Goal: Task Accomplishment & Management: Manage account settings

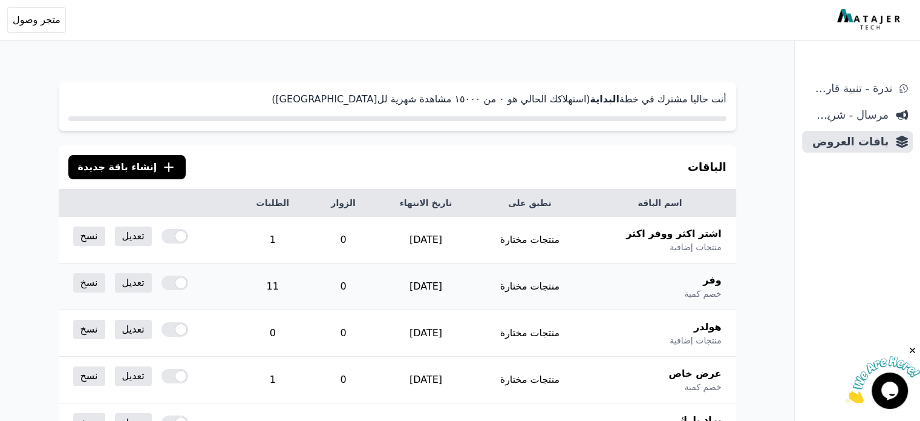
click at [620, 278] on th "وفر خصم كمية" at bounding box center [660, 286] width 152 height 47
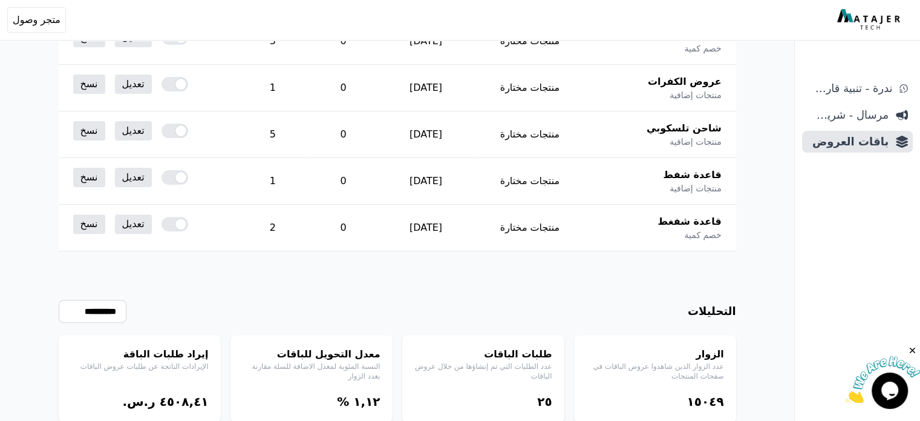
scroll to position [423, 0]
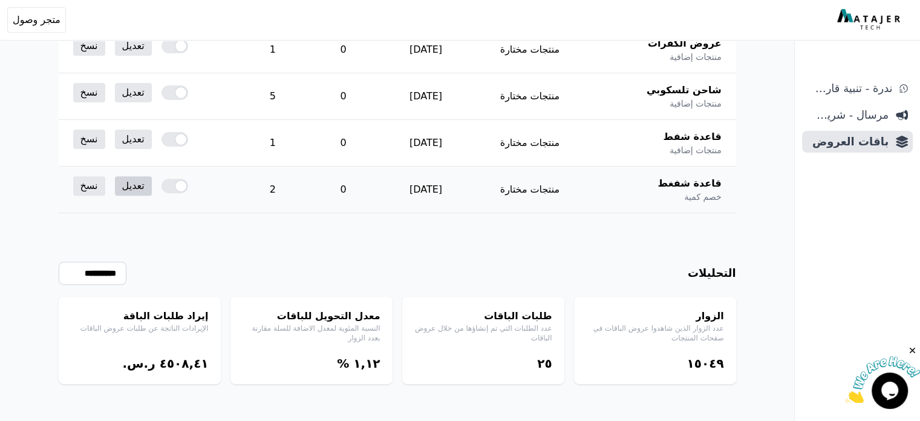
click at [119, 183] on link "تعديل" at bounding box center [133, 185] width 37 height 19
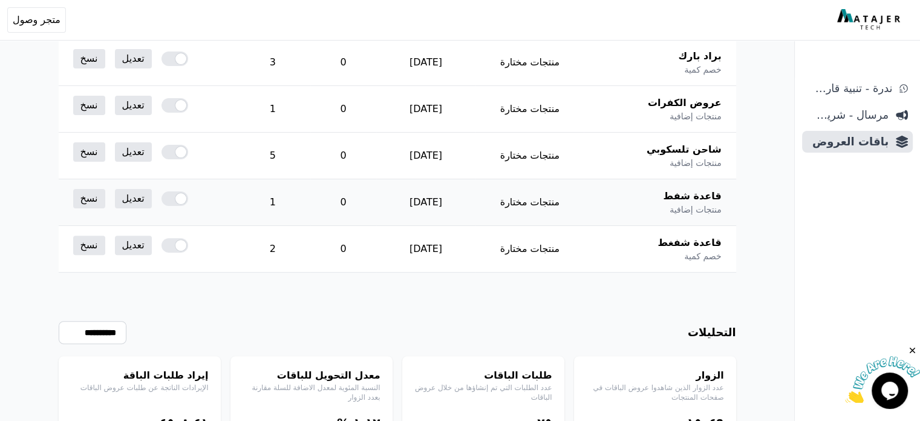
scroll to position [362, 0]
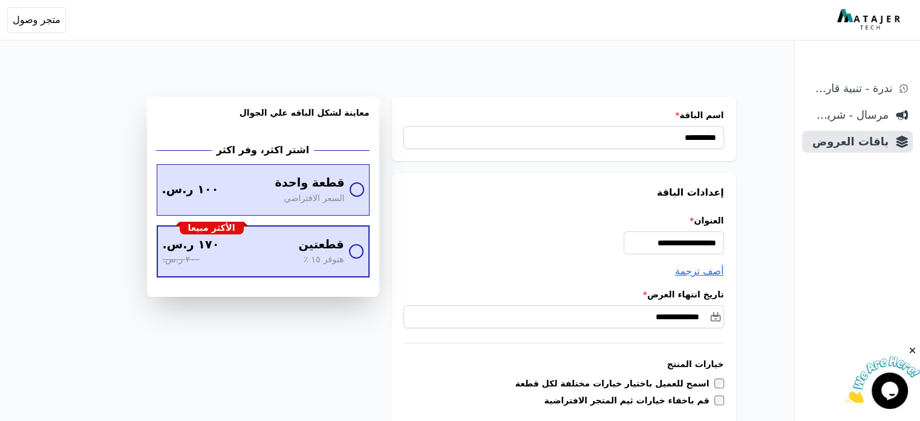
click at [361, 252] on div at bounding box center [356, 251] width 15 height 15
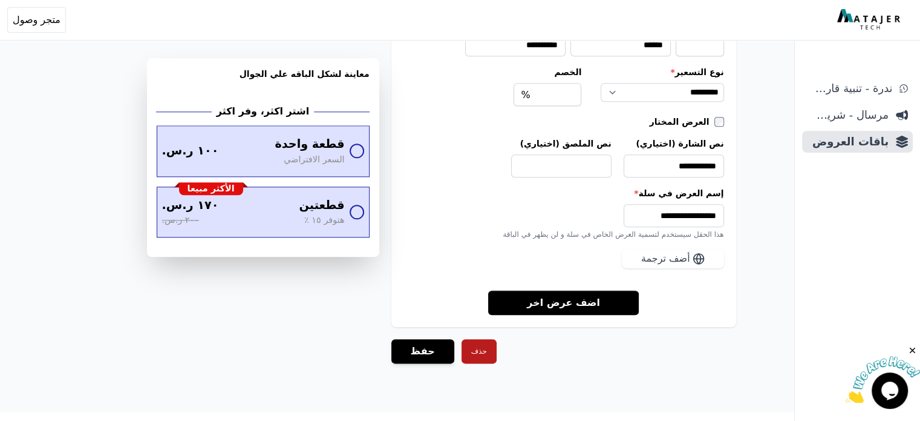
scroll to position [1377, 0]
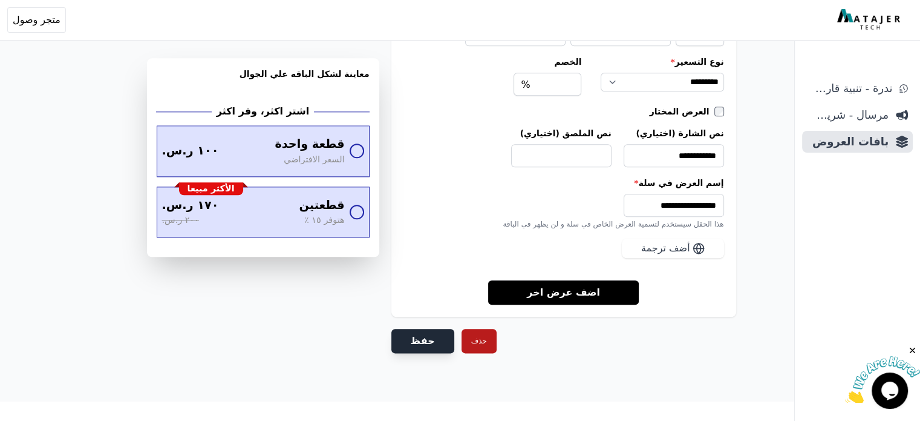
click at [427, 333] on button "حفظ" at bounding box center [423, 341] width 63 height 24
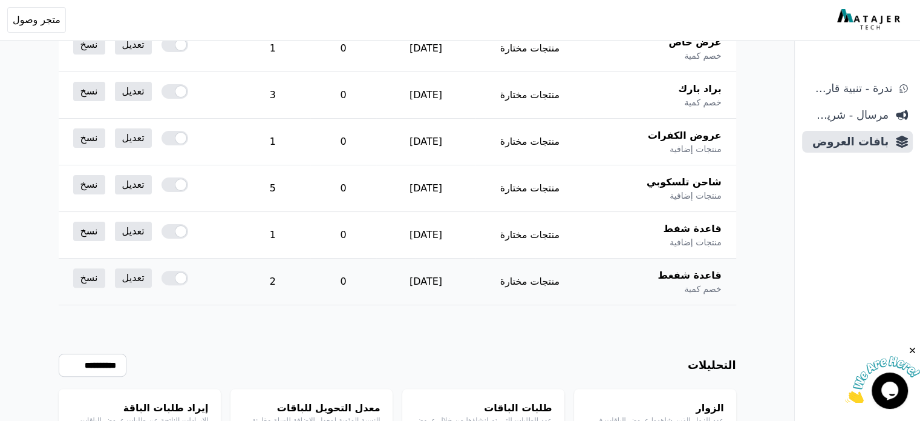
scroll to position [362, 0]
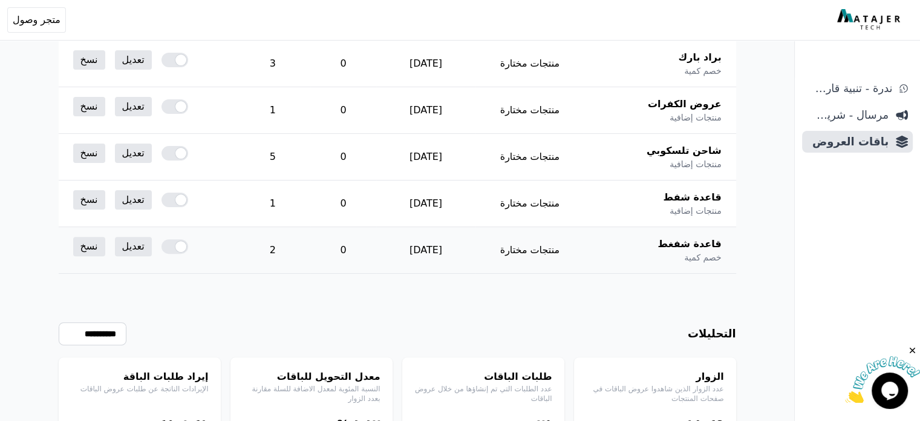
click at [169, 246] on div at bounding box center [175, 246] width 27 height 15
click at [163, 243] on div at bounding box center [175, 246] width 27 height 15
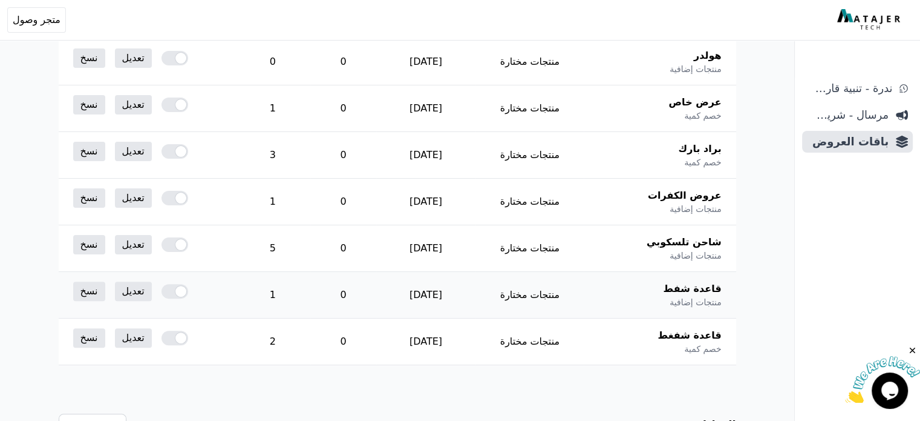
click at [166, 287] on div at bounding box center [175, 291] width 27 height 15
click at [169, 335] on div at bounding box center [175, 337] width 27 height 15
click at [171, 240] on div at bounding box center [175, 244] width 27 height 15
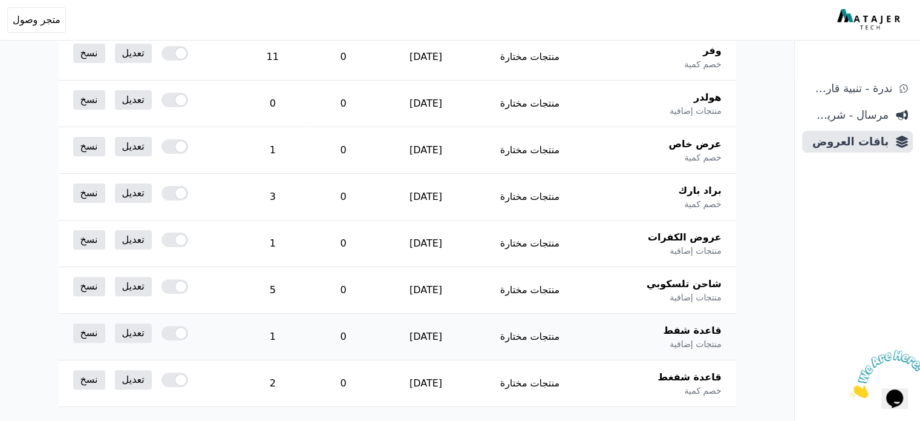
scroll to position [303, 0]
click at [169, 238] on div at bounding box center [175, 239] width 27 height 15
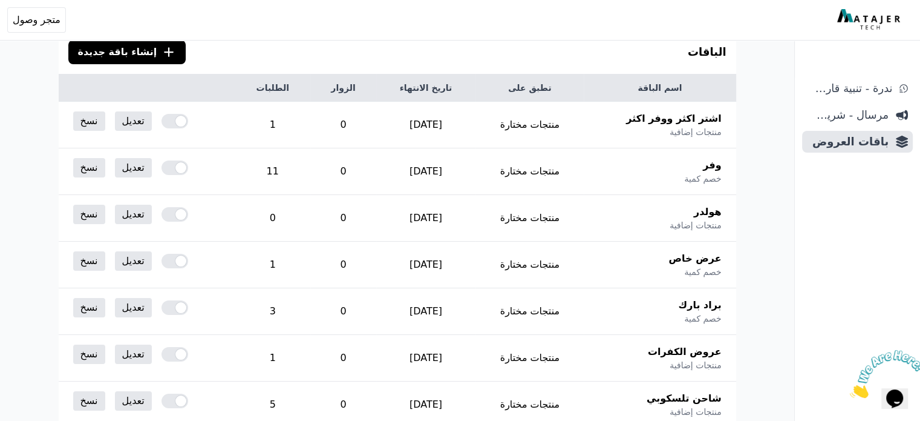
scroll to position [182, 0]
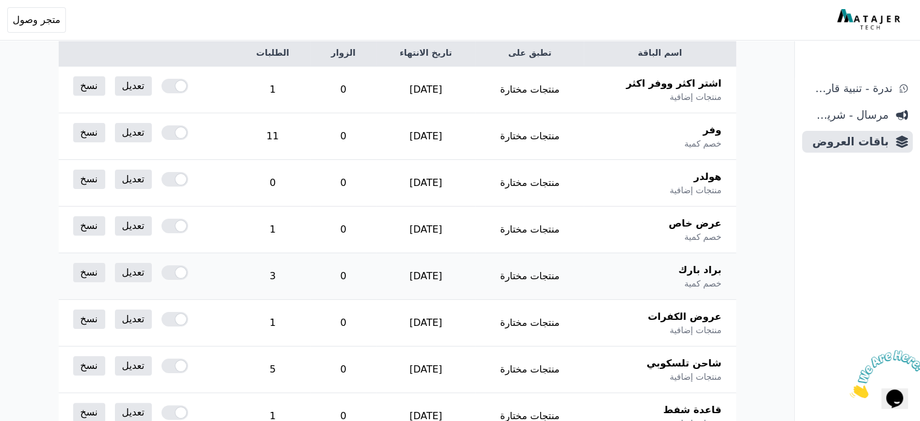
click at [166, 276] on div at bounding box center [175, 272] width 27 height 15
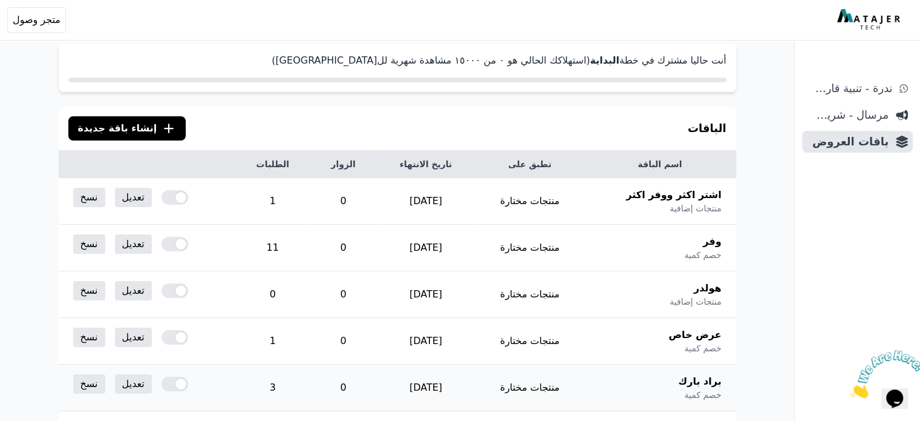
scroll to position [242, 0]
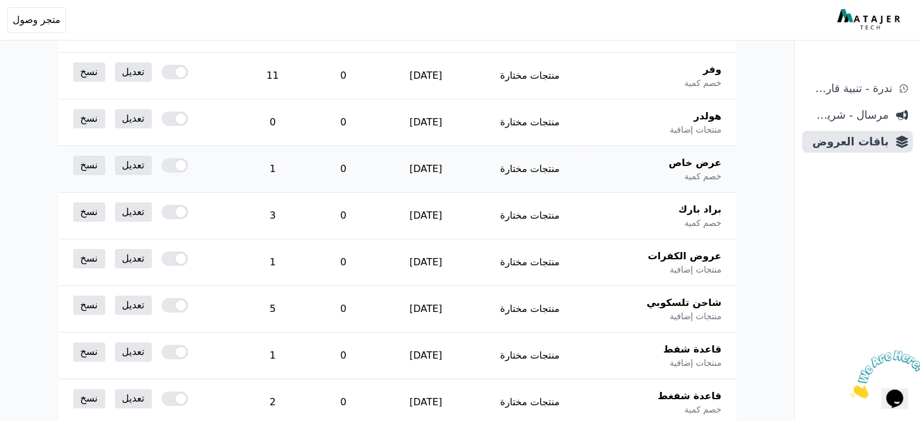
click at [167, 166] on div at bounding box center [175, 165] width 27 height 15
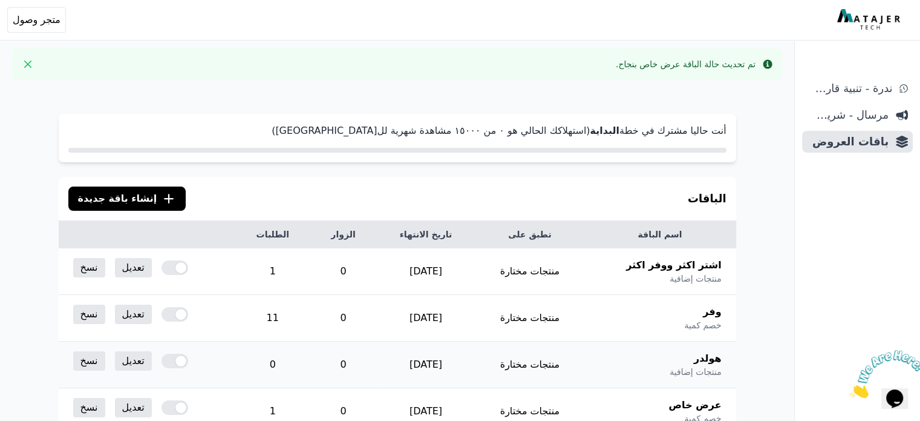
click at [167, 358] on div at bounding box center [175, 360] width 27 height 15
drag, startPoint x: 0, startPoint y: 0, endPoint x: 174, endPoint y: 312, distance: 356.8
click at [174, 312] on div at bounding box center [175, 314] width 27 height 15
click at [170, 266] on div at bounding box center [175, 267] width 27 height 15
click at [166, 268] on div at bounding box center [175, 267] width 27 height 15
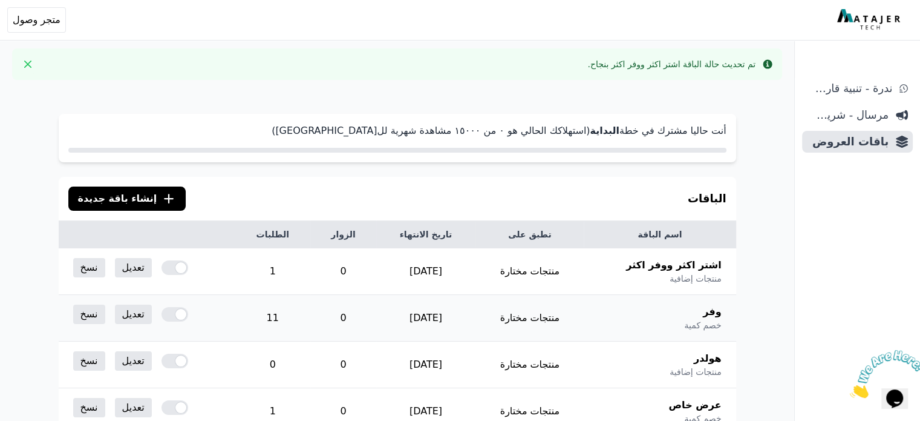
click at [162, 313] on div at bounding box center [175, 314] width 27 height 15
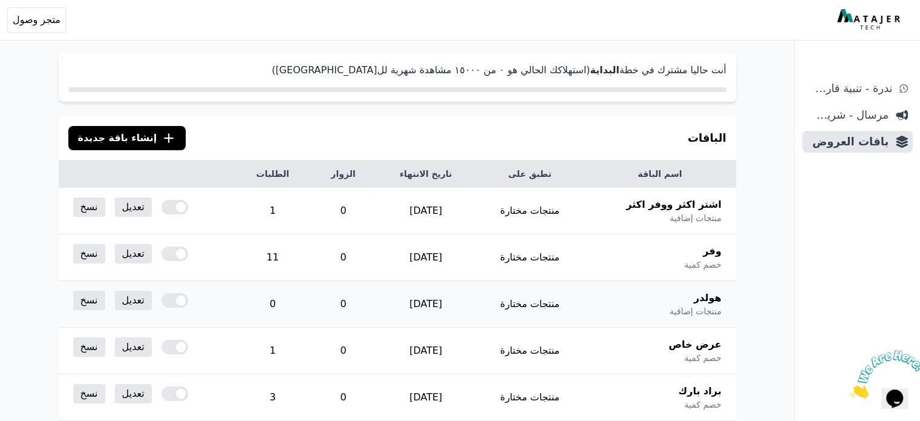
click at [165, 300] on div at bounding box center [175, 300] width 27 height 15
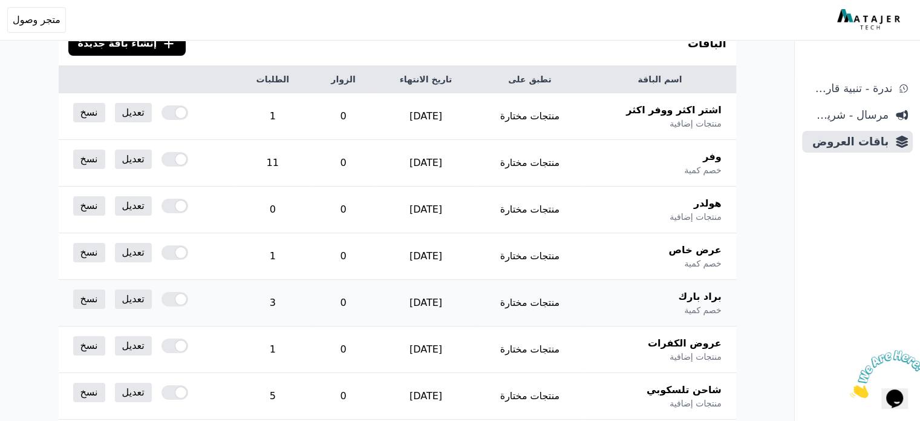
scroll to position [182, 0]
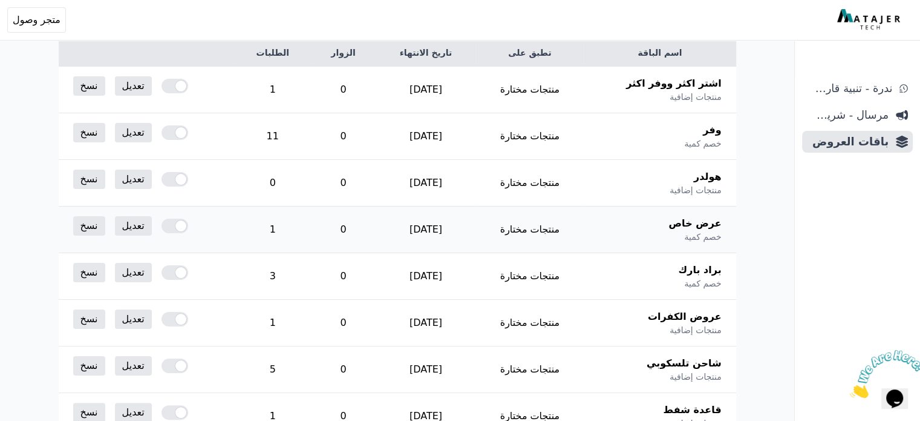
click at [162, 223] on div at bounding box center [175, 225] width 27 height 15
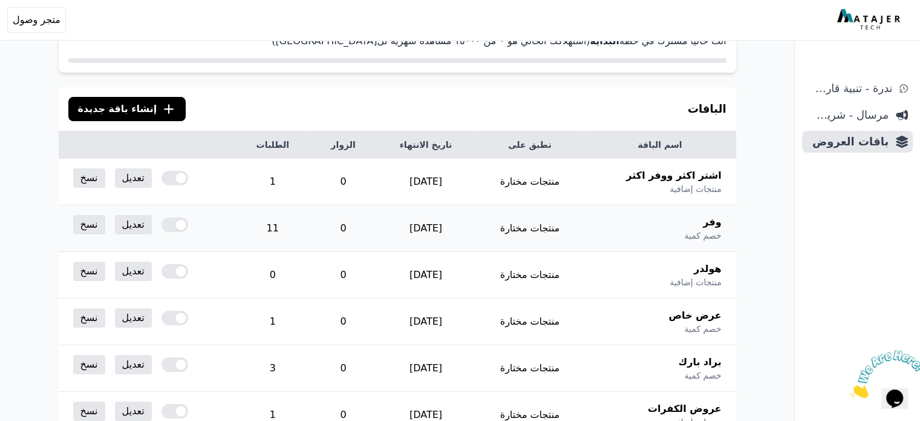
scroll to position [182, 0]
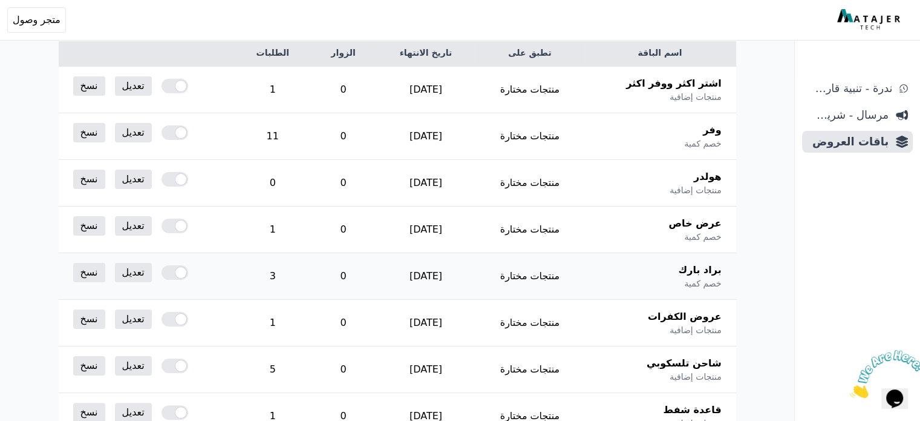
click at [162, 269] on div at bounding box center [175, 272] width 27 height 15
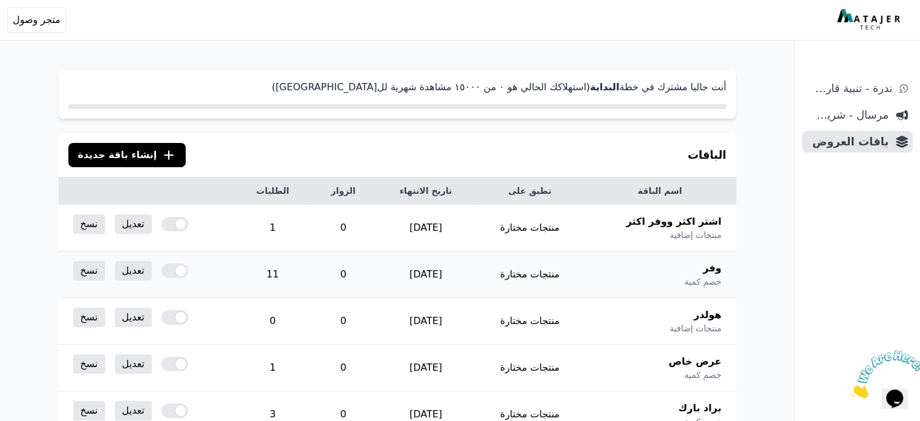
scroll to position [242, 0]
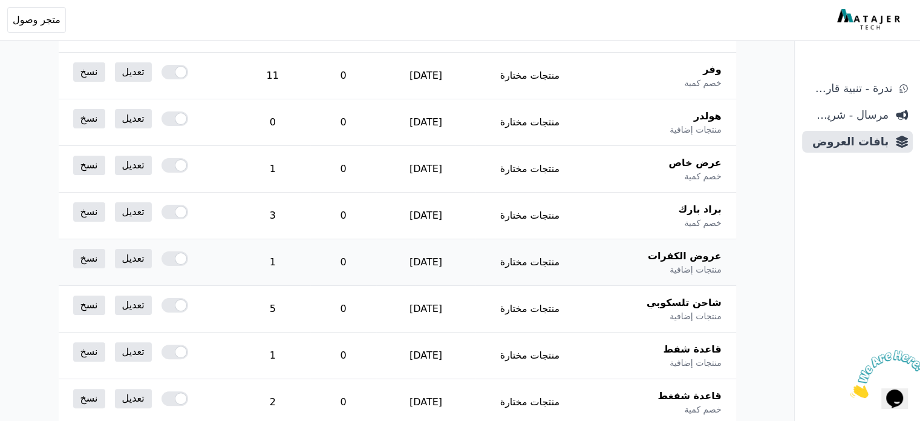
click at [162, 263] on div at bounding box center [175, 258] width 27 height 15
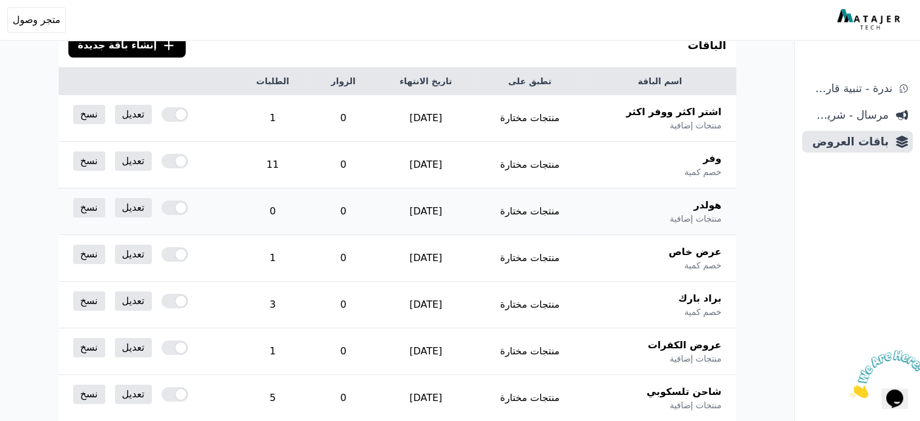
scroll to position [182, 0]
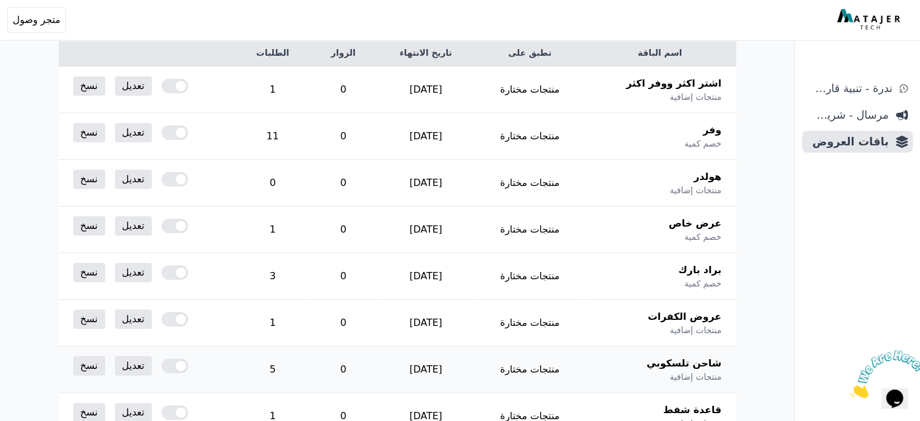
click at [162, 371] on div at bounding box center [175, 365] width 27 height 15
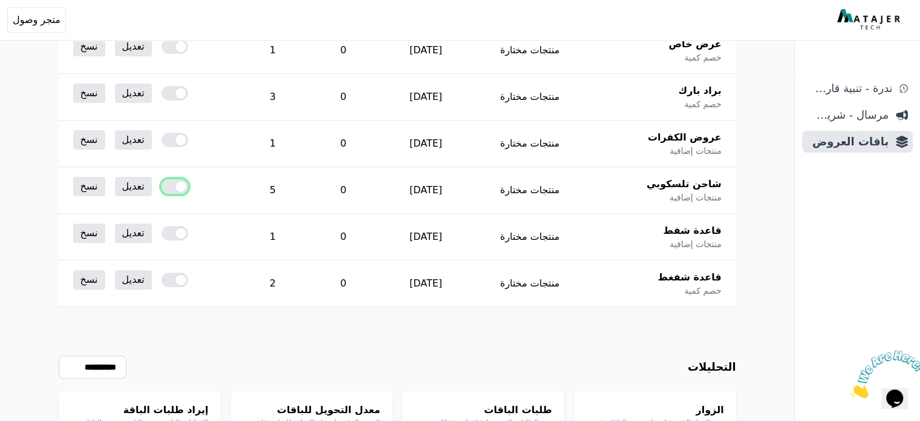
scroll to position [363, 0]
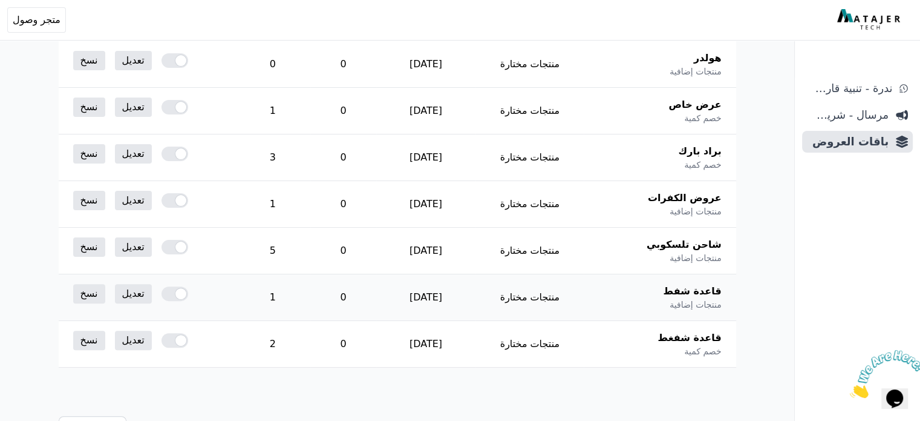
scroll to position [303, 0]
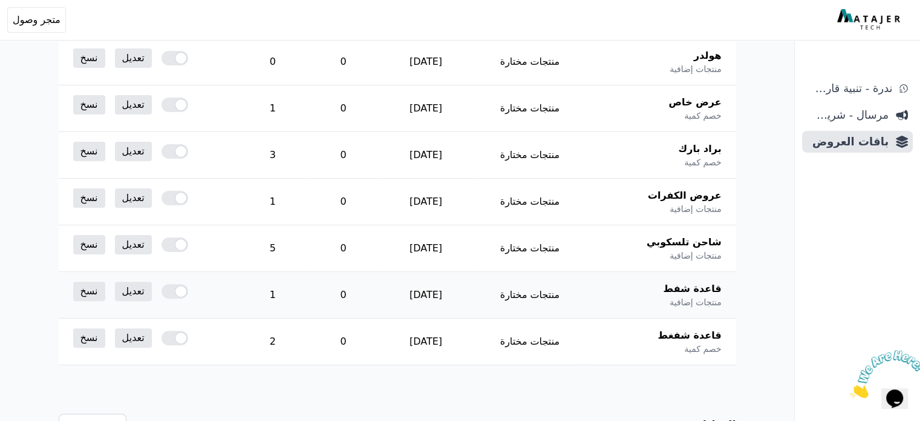
click at [162, 292] on div at bounding box center [175, 291] width 27 height 15
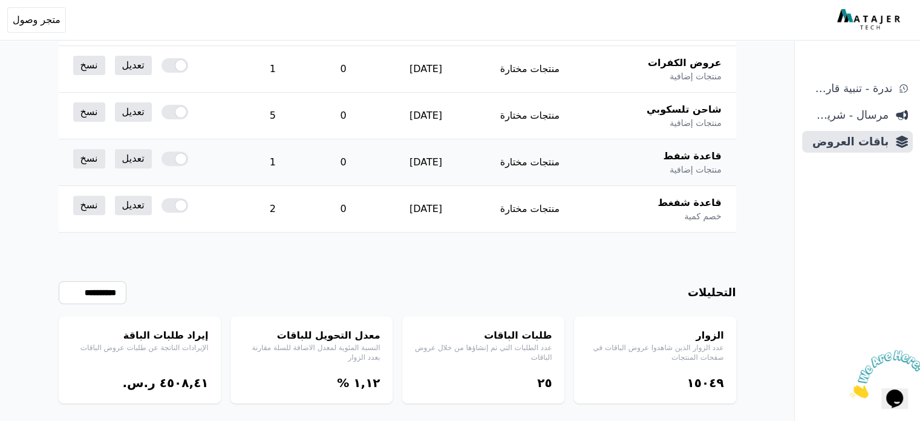
scroll to position [454, 0]
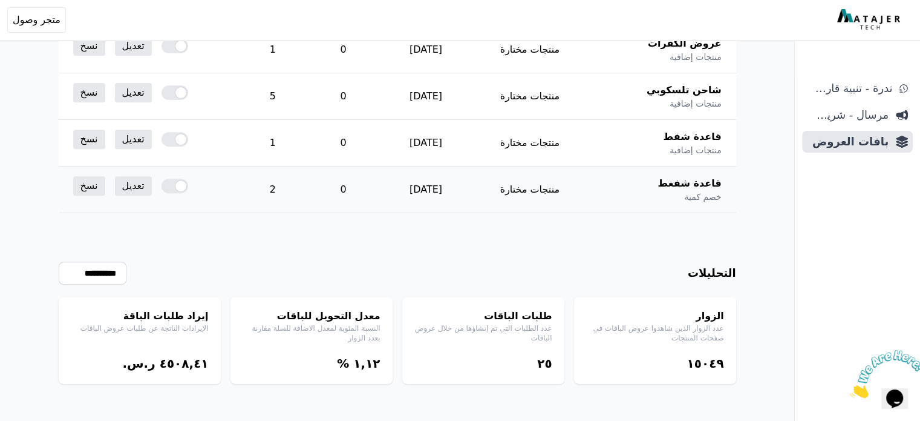
click at [166, 188] on div at bounding box center [175, 186] width 27 height 15
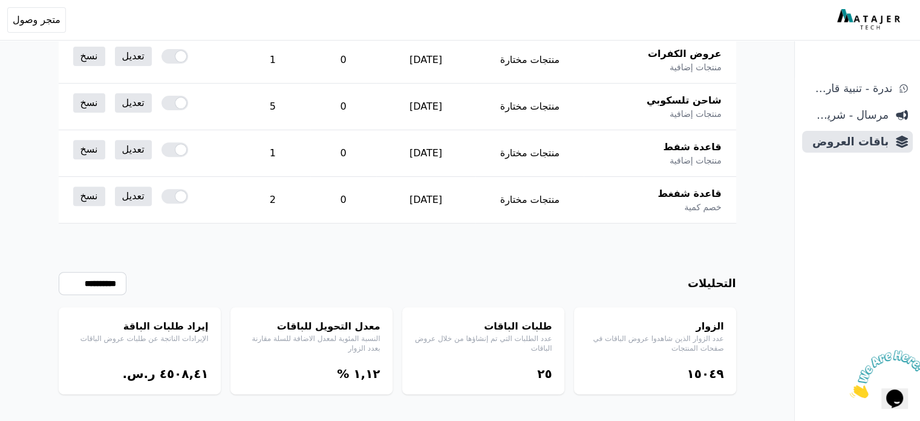
scroll to position [454, 0]
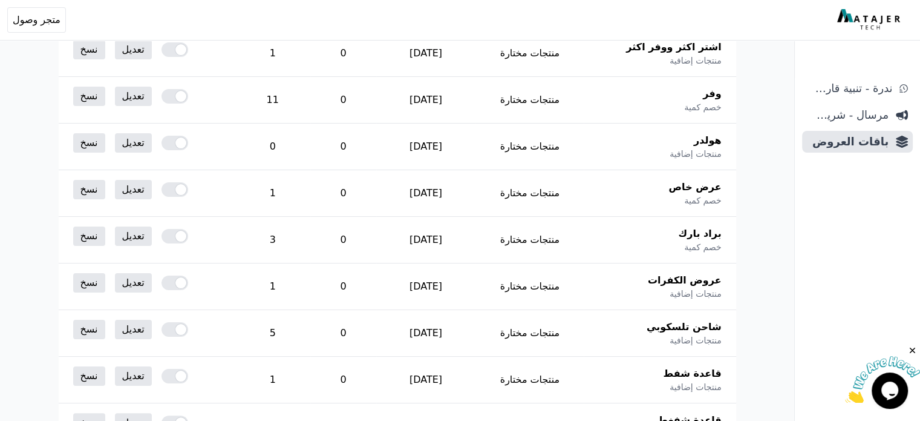
scroll to position [154, 0]
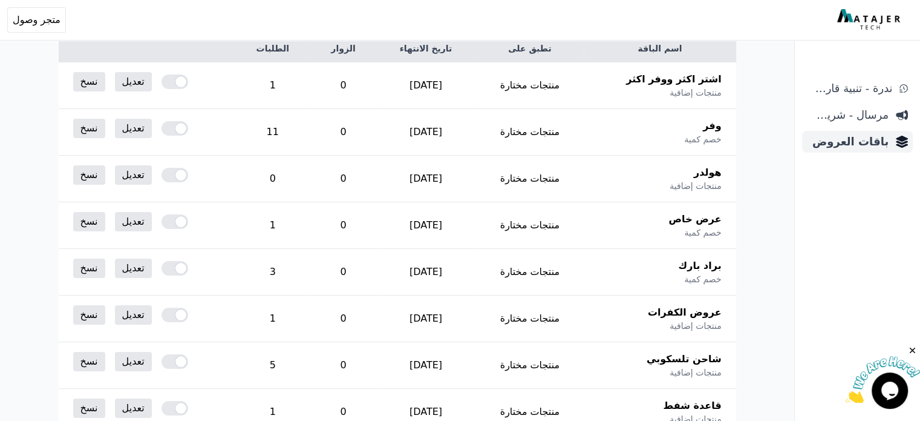
click at [848, 142] on span "باقات العروض" at bounding box center [848, 141] width 82 height 17
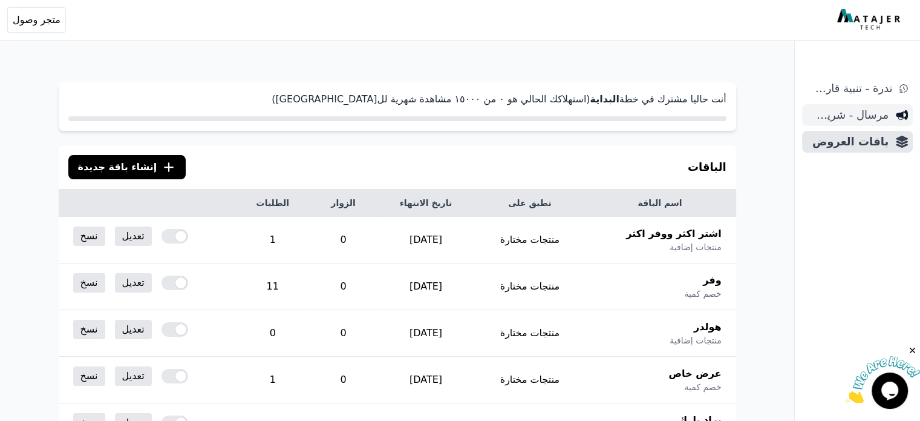
click at [869, 115] on span "مرسال - شريط دعاية" at bounding box center [848, 115] width 82 height 17
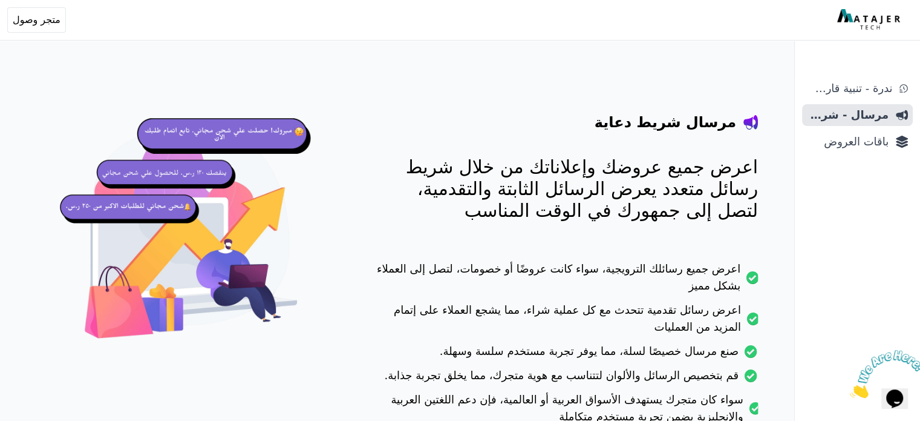
scroll to position [36, 0]
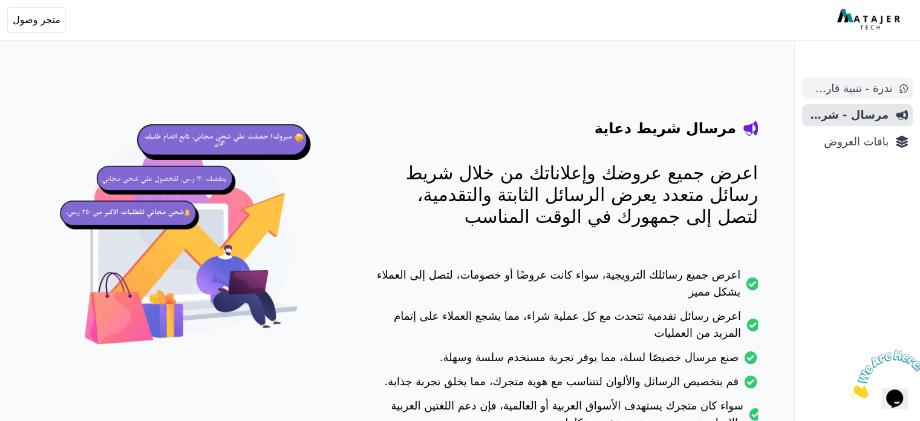
click at [880, 88] on span "ندرة - تنبية قارب علي النفاذ" at bounding box center [849, 88] width 85 height 17
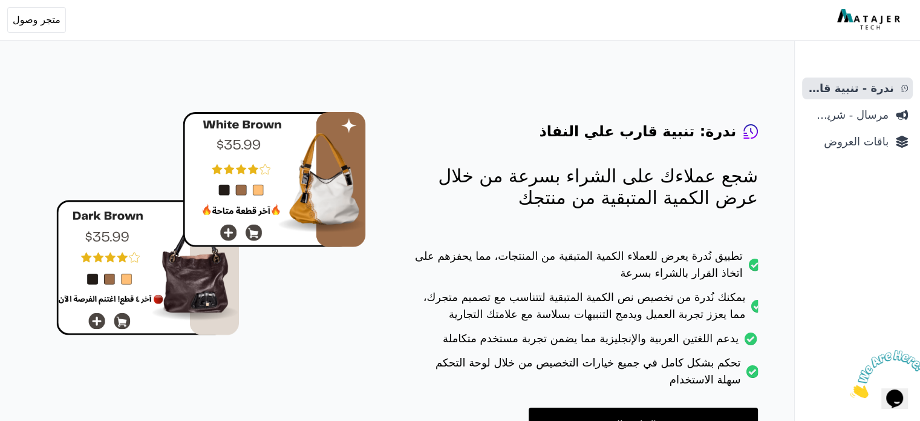
scroll to position [111, 0]
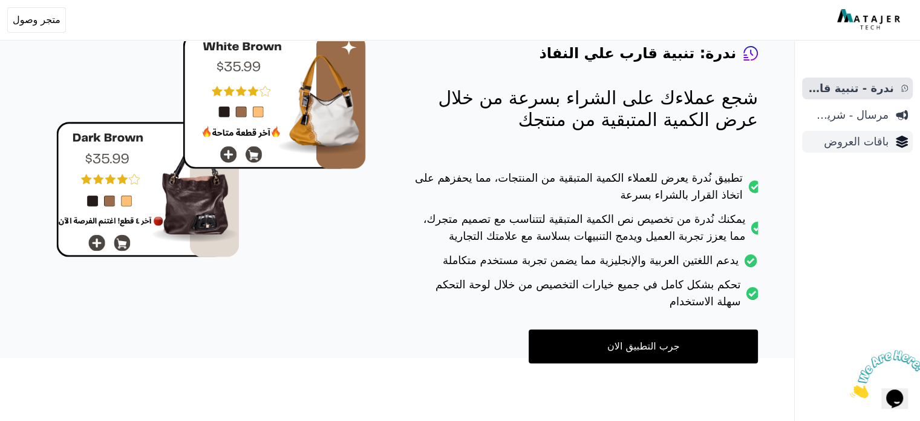
click at [876, 141] on span "باقات العروض" at bounding box center [848, 141] width 82 height 17
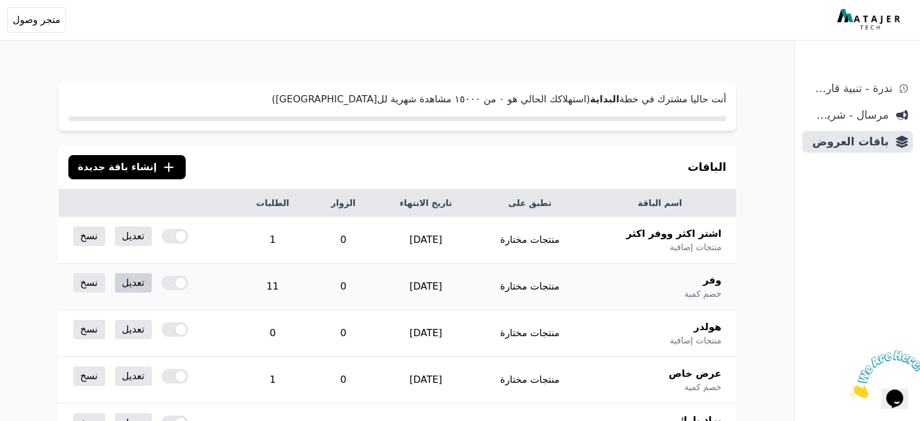
click at [128, 283] on link "تعديل" at bounding box center [133, 282] width 37 height 19
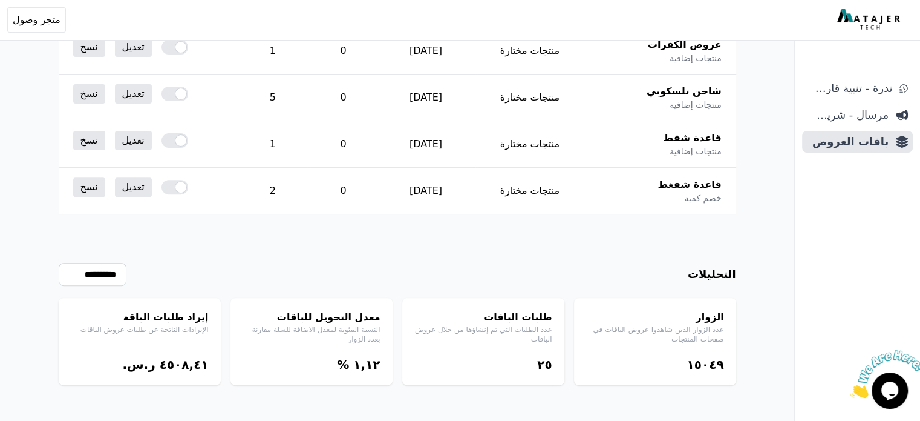
scroll to position [423, 0]
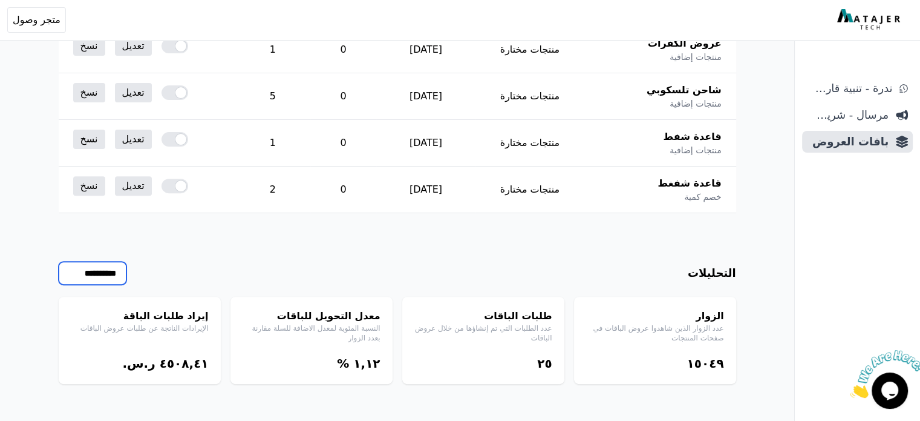
click at [74, 274] on select "**********" at bounding box center [93, 272] width 68 height 23
select select "********"
click at [59, 261] on select "**********" at bounding box center [93, 272] width 68 height 23
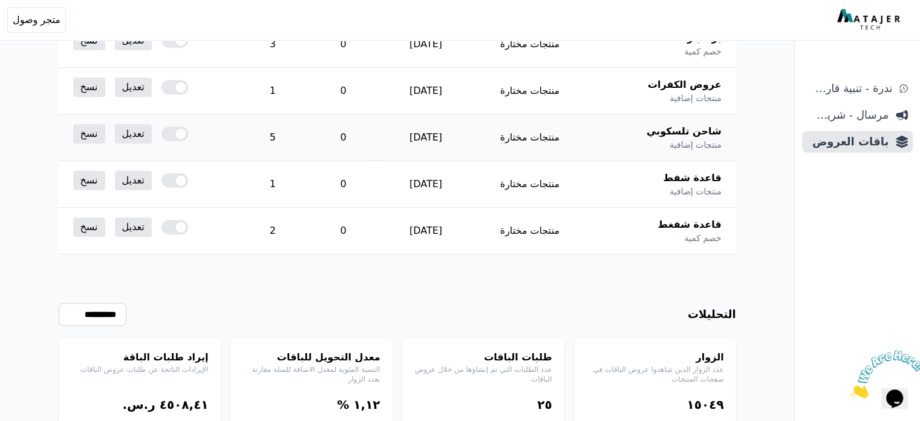
scroll to position [423, 0]
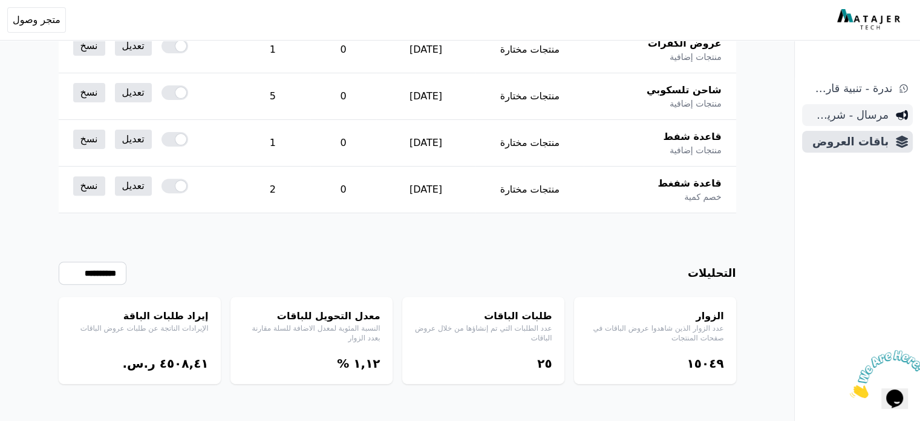
click at [857, 118] on span "مرسال - شريط دعاية" at bounding box center [848, 115] width 82 height 17
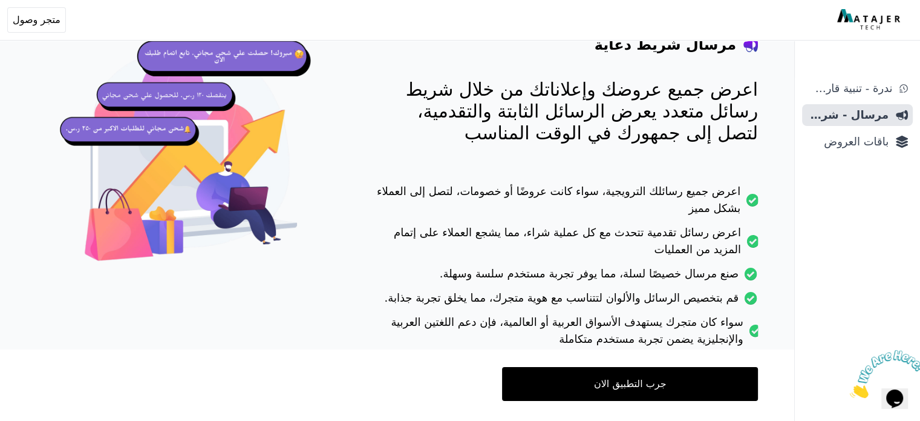
scroll to position [121, 0]
